Goal: Task Accomplishment & Management: Manage account settings

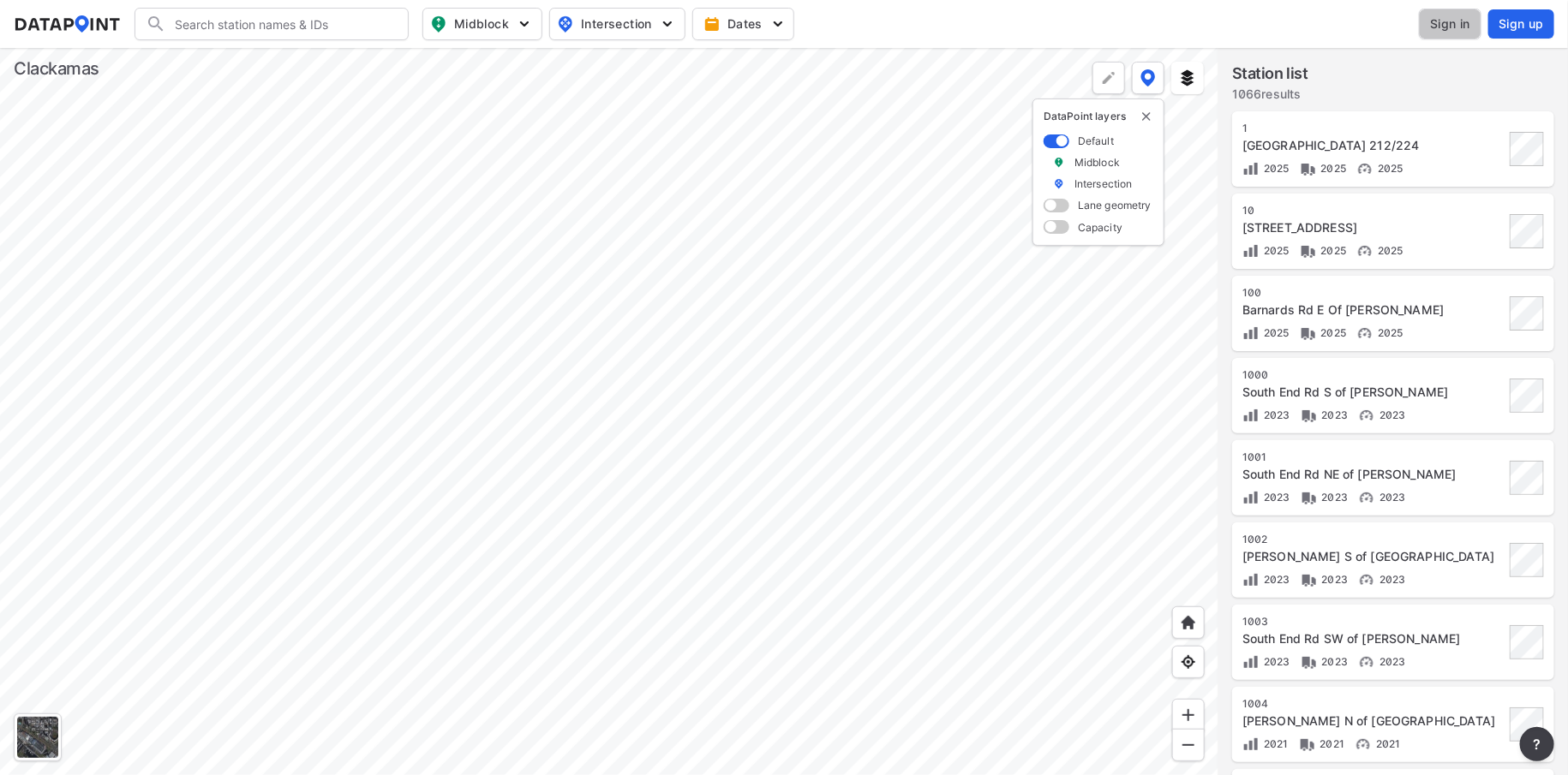
click at [1457, 22] on span "Sign in" at bounding box center [1451, 24] width 40 height 17
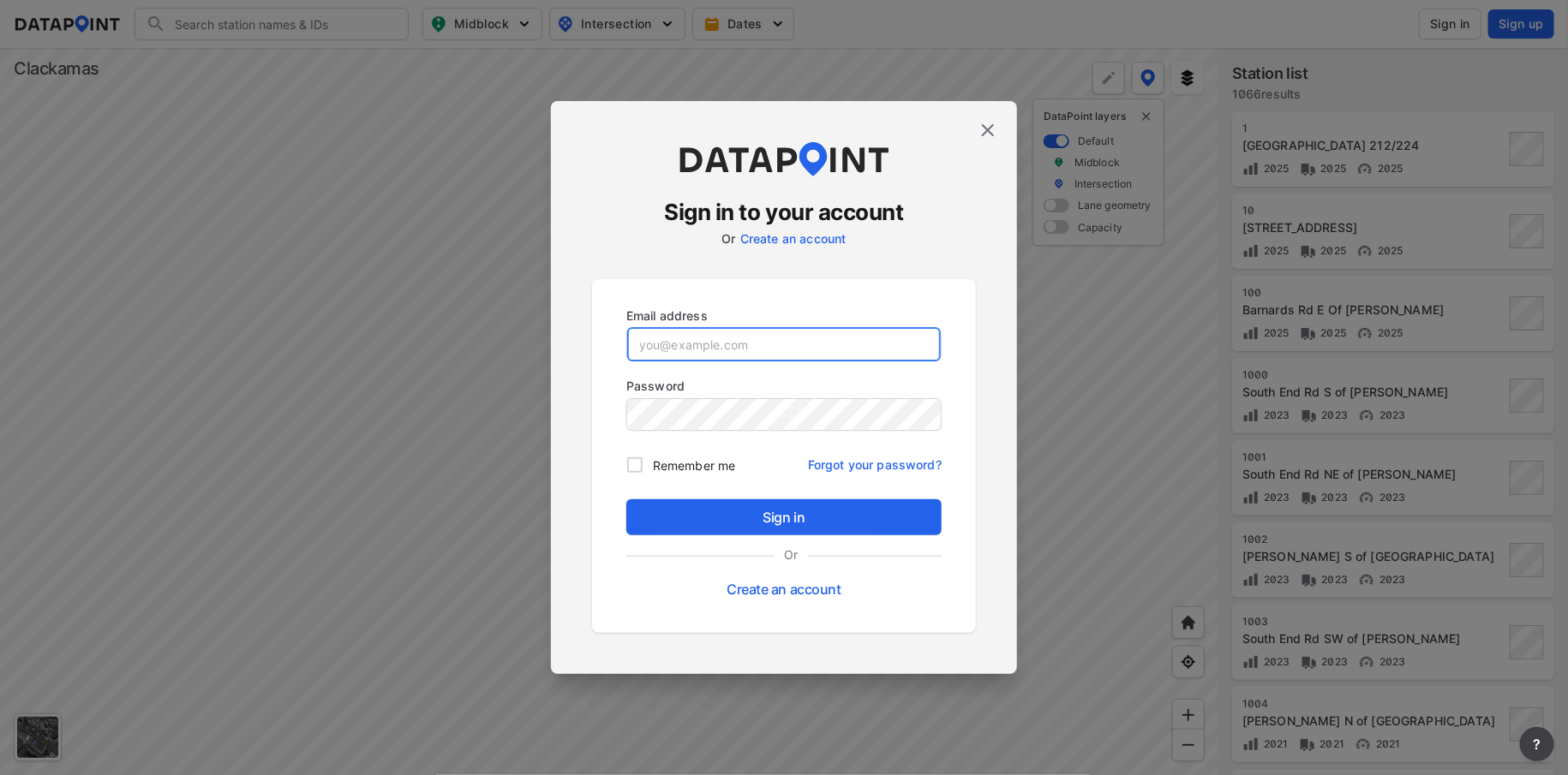
type input "[PERSON_NAME][EMAIL_ADDRESS][DOMAIN_NAME]"
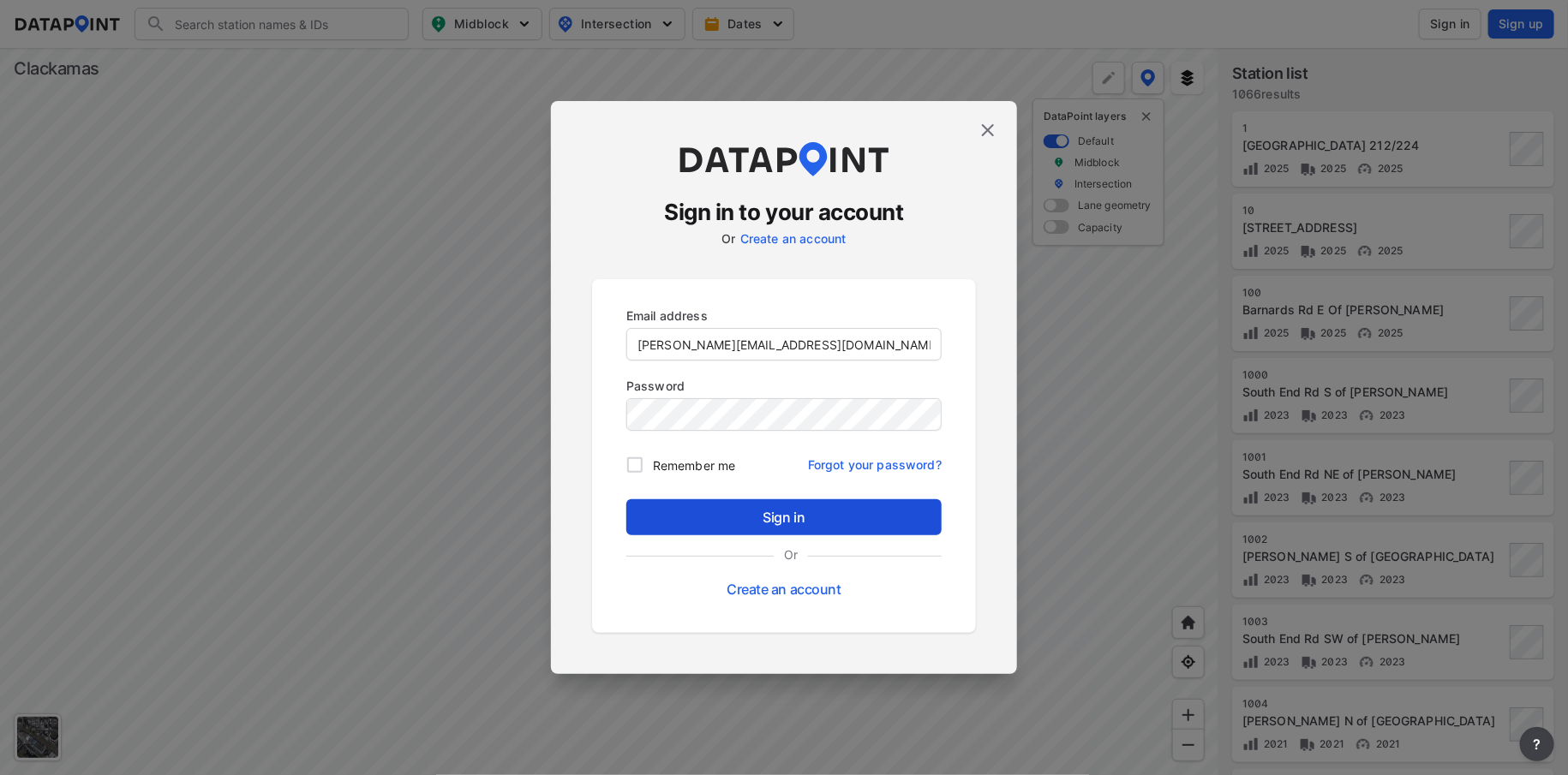
click at [720, 519] on span "Sign in" at bounding box center [783, 517] width 288 height 21
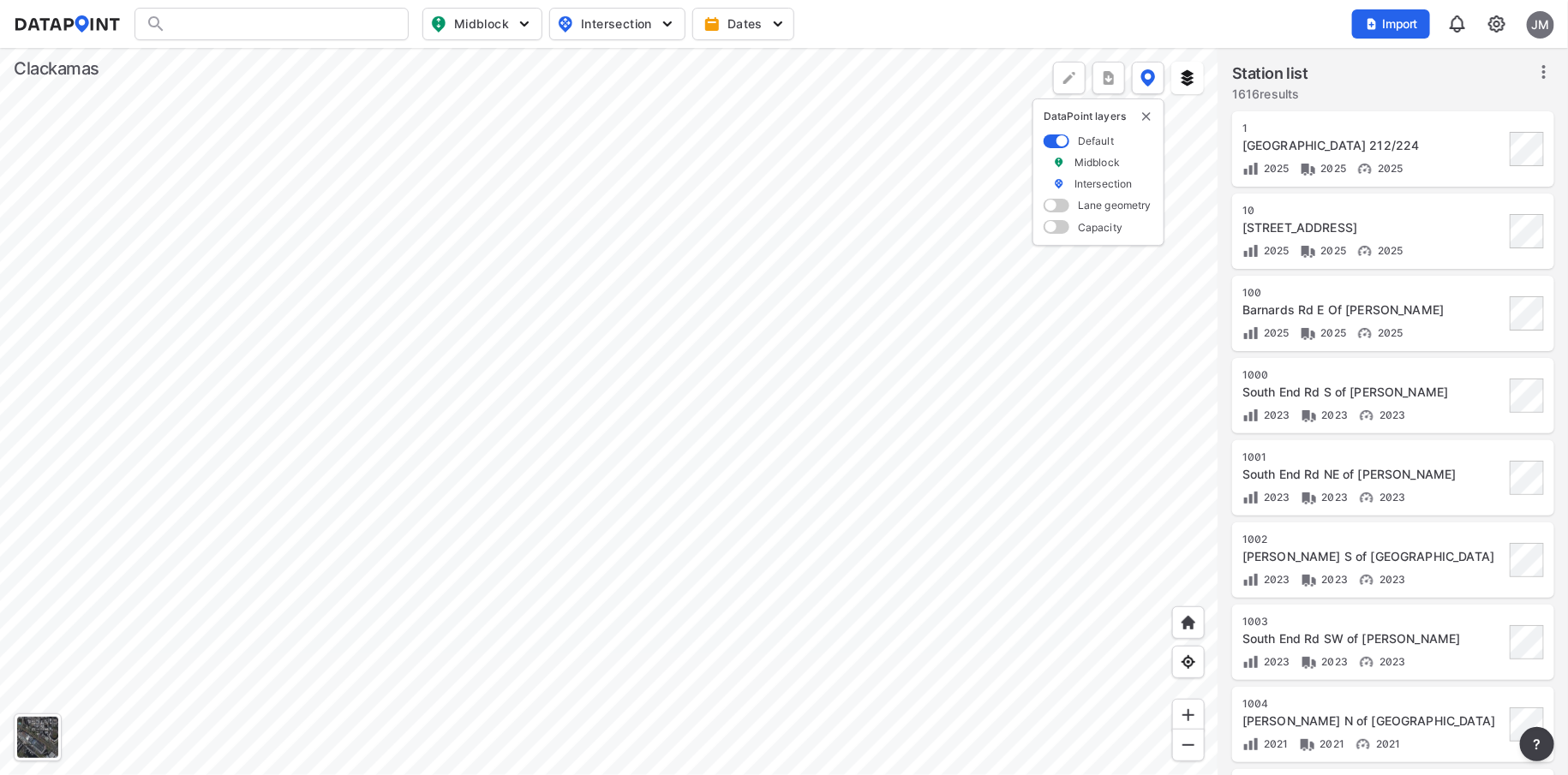
click at [589, 630] on div at bounding box center [609, 411] width 1219 height 727
click at [881, 449] on div at bounding box center [609, 411] width 1219 height 727
click at [920, 380] on div at bounding box center [609, 411] width 1219 height 727
click at [565, 775] on div at bounding box center [609, 411] width 1219 height 727
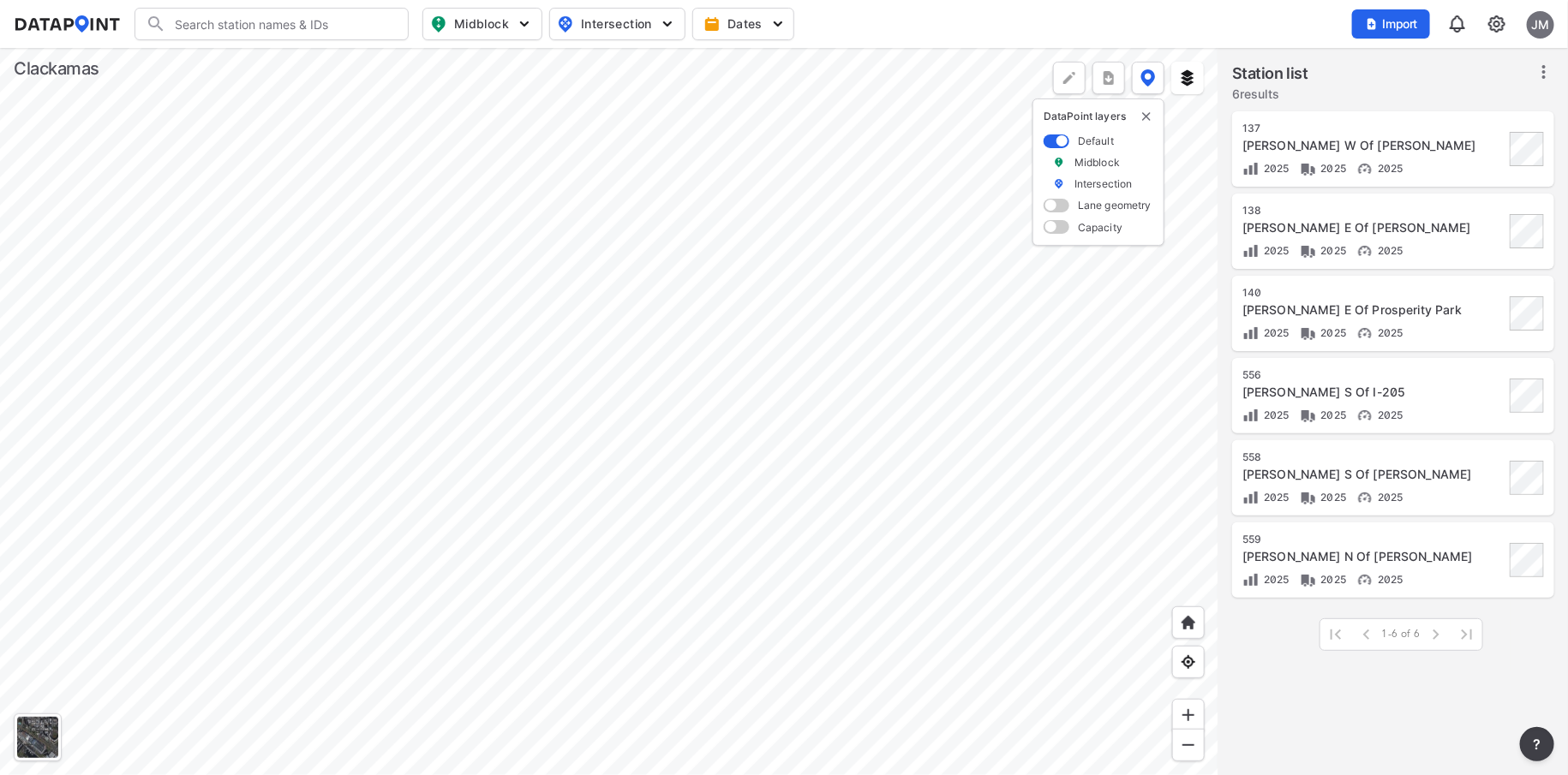
click at [0, 329] on div at bounding box center [609, 411] width 1219 height 727
click at [0, 520] on div at bounding box center [609, 411] width 1219 height 727
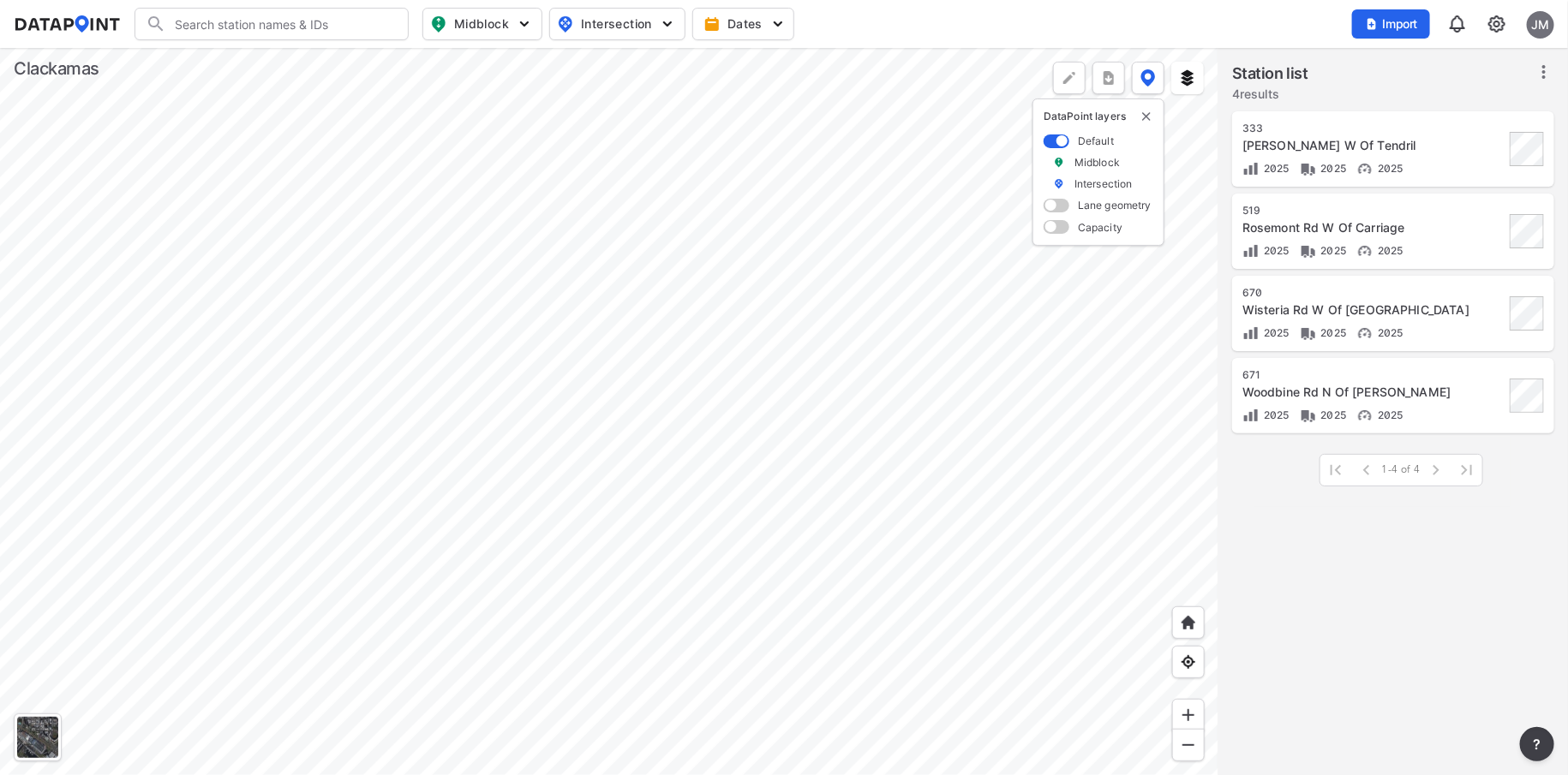
click at [405, 759] on div at bounding box center [609, 411] width 1219 height 727
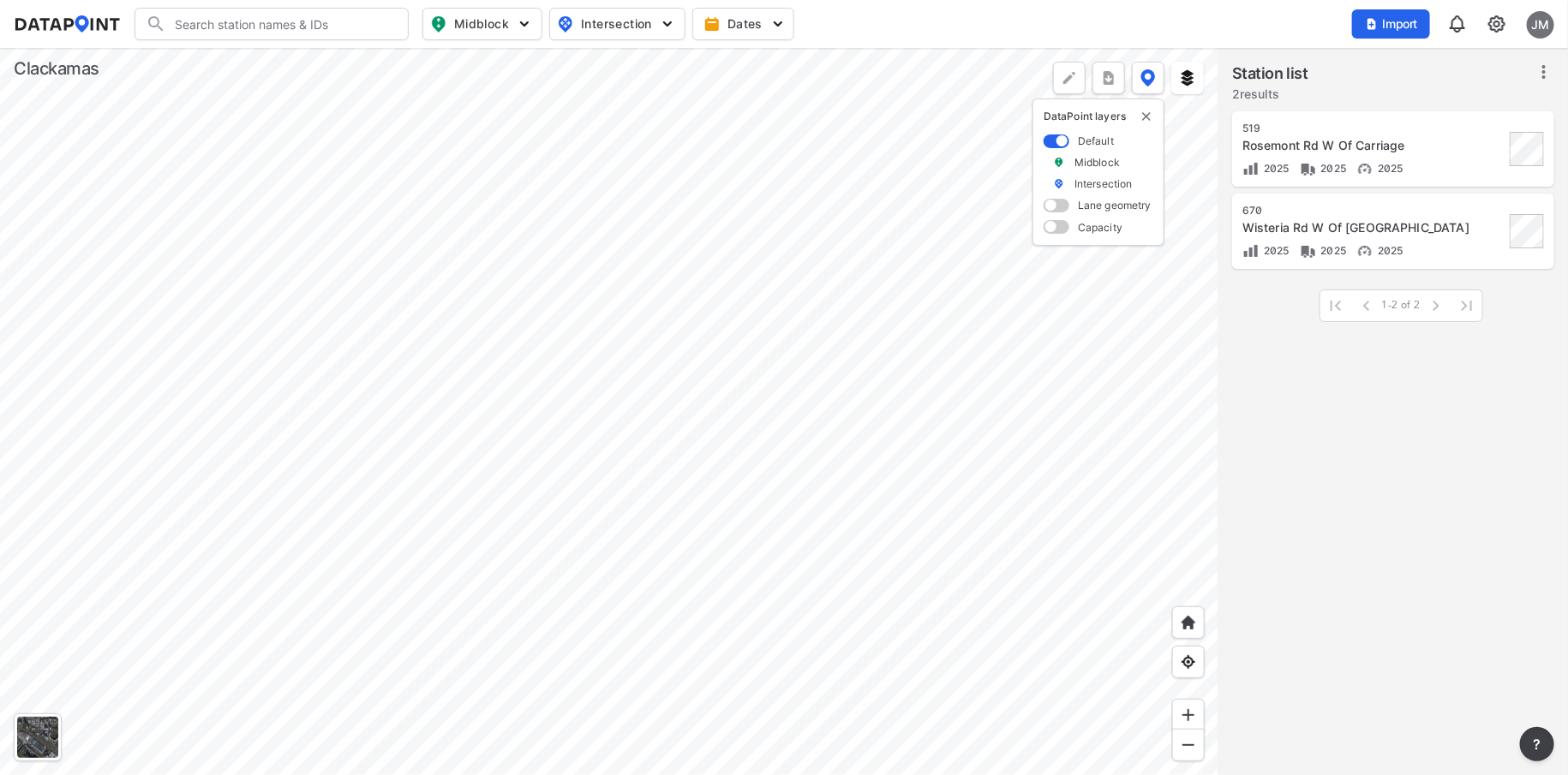
click at [599, 534] on div at bounding box center [609, 411] width 1219 height 727
click at [1219, 234] on div at bounding box center [609, 411] width 1219 height 727
click at [907, 775] on div at bounding box center [609, 411] width 1219 height 727
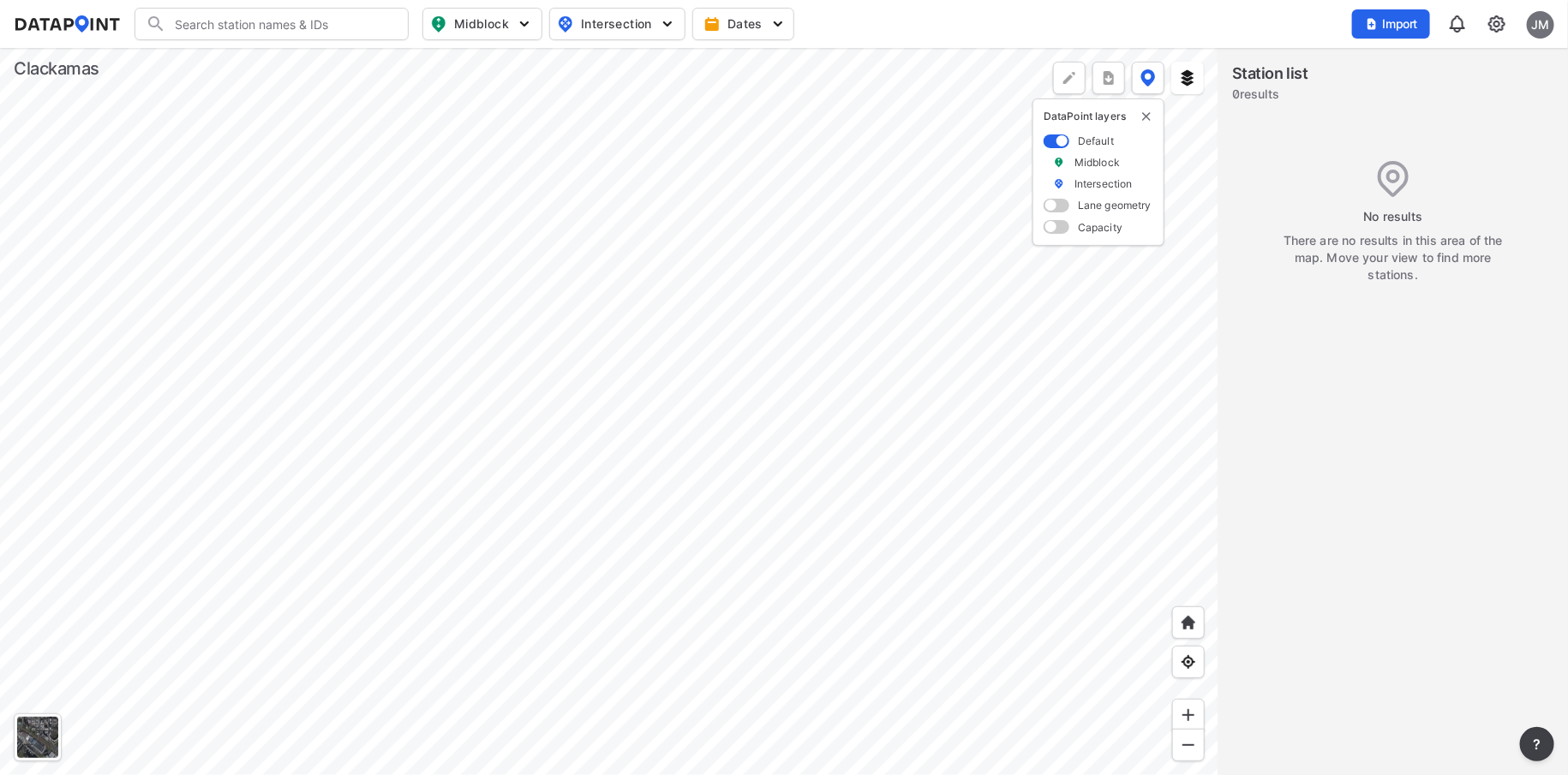
click at [865, 467] on div at bounding box center [609, 411] width 1219 height 727
click at [862, 418] on div at bounding box center [609, 411] width 1219 height 727
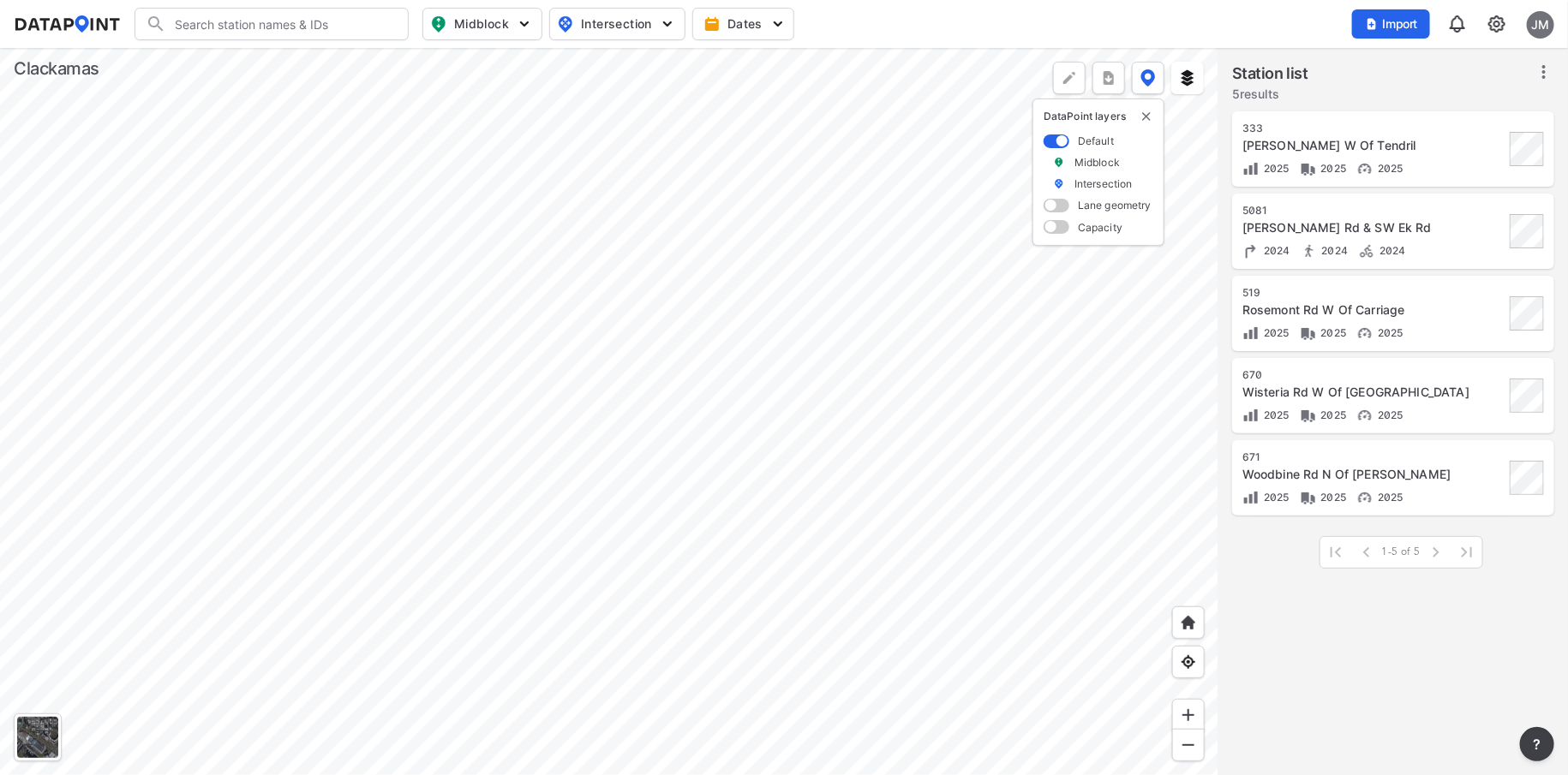
click at [736, 605] on div at bounding box center [609, 411] width 1219 height 727
